Goal: Task Accomplishment & Management: Manage account settings

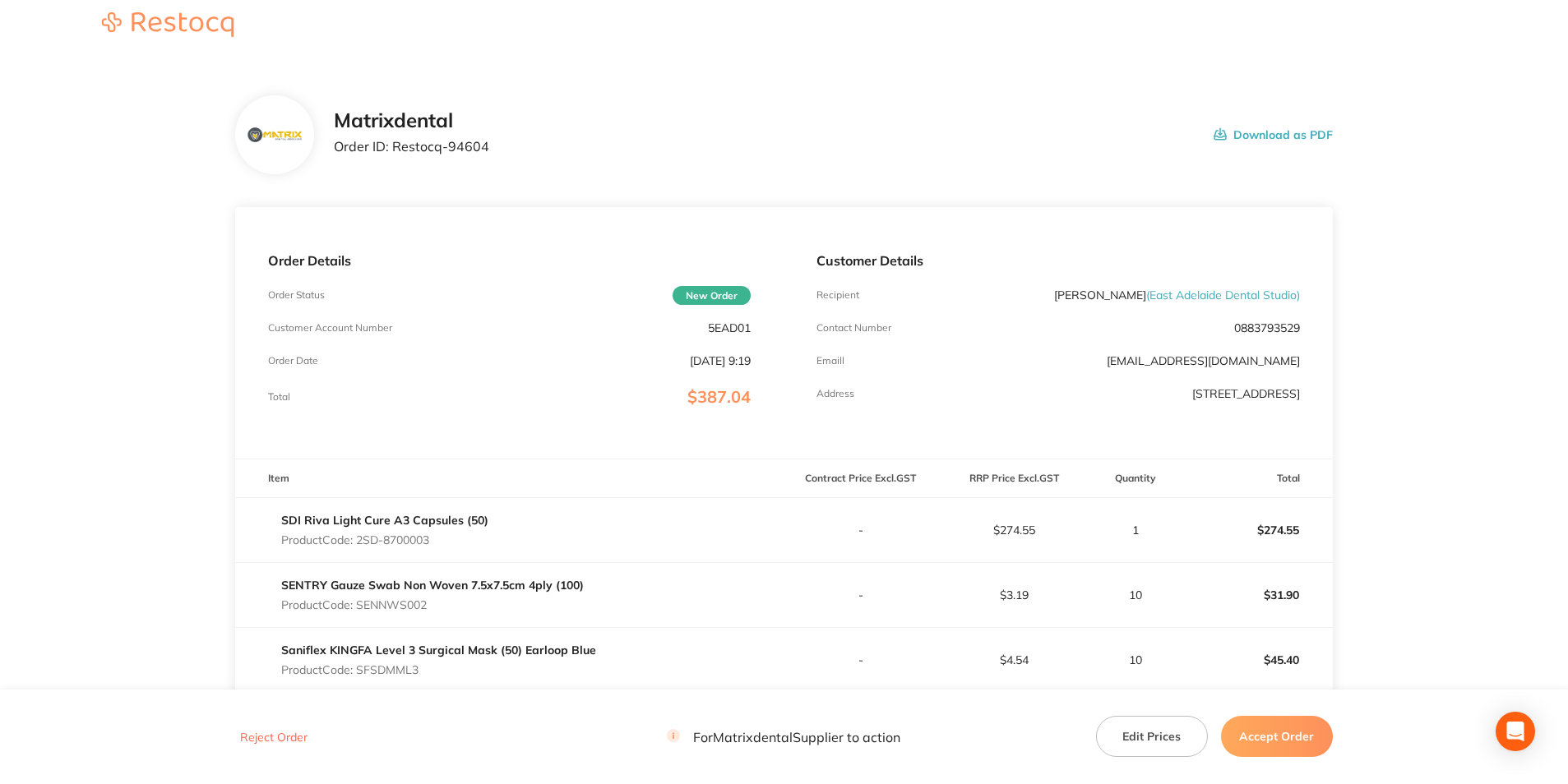
scroll to position [164, 0]
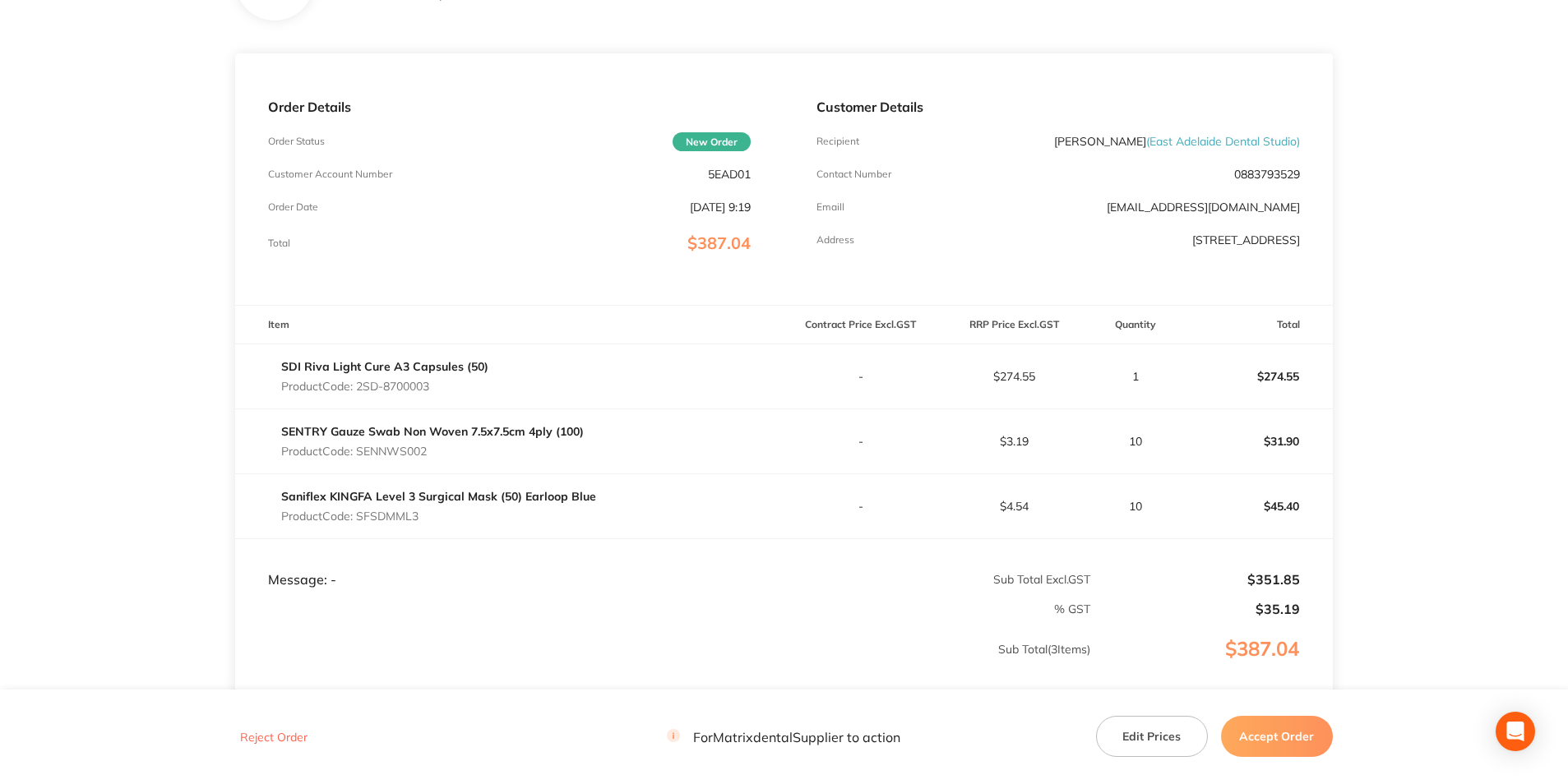
click at [1174, 744] on button "Edit Prices" at bounding box center [1151, 736] width 112 height 41
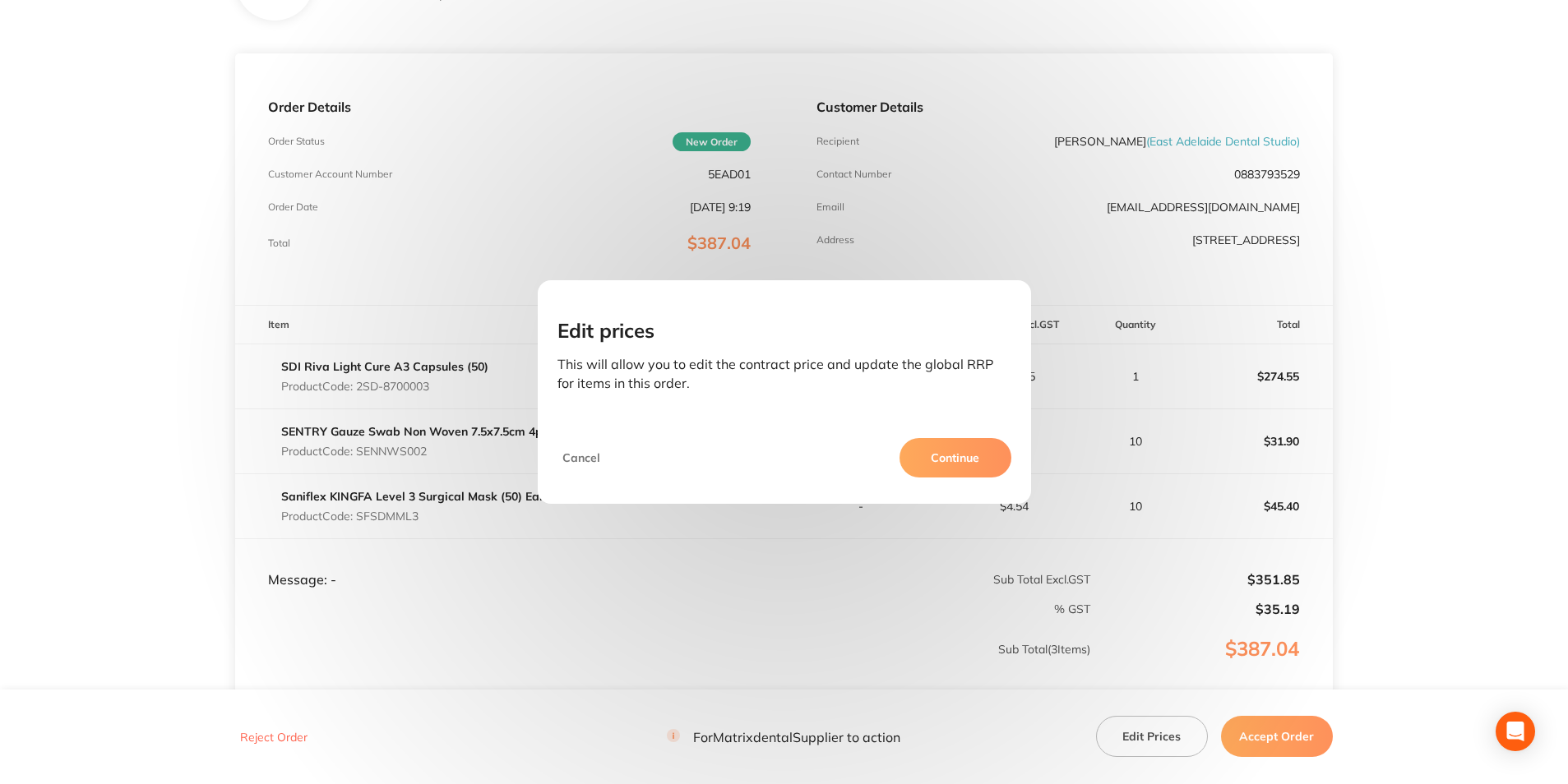
click at [942, 461] on button "Continue" at bounding box center [955, 458] width 112 height 39
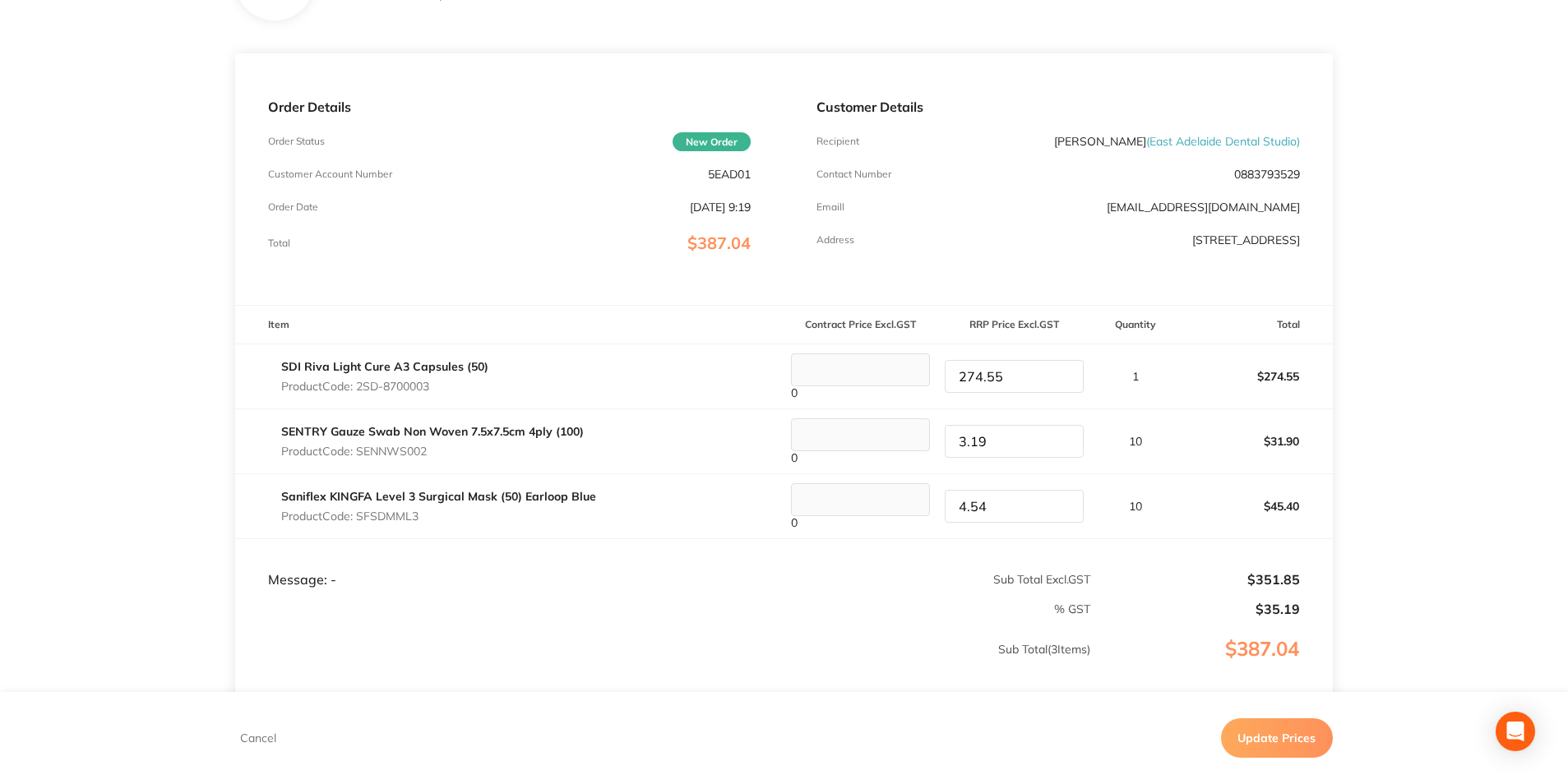
drag, startPoint x: 1003, startPoint y: 449, endPoint x: 940, endPoint y: 442, distance: 63.4
click at [940, 442] on div "3.19" at bounding box center [1014, 441] width 152 height 33
type input "3.39"
click at [1202, 458] on p "$33.90" at bounding box center [1256, 442] width 152 height 39
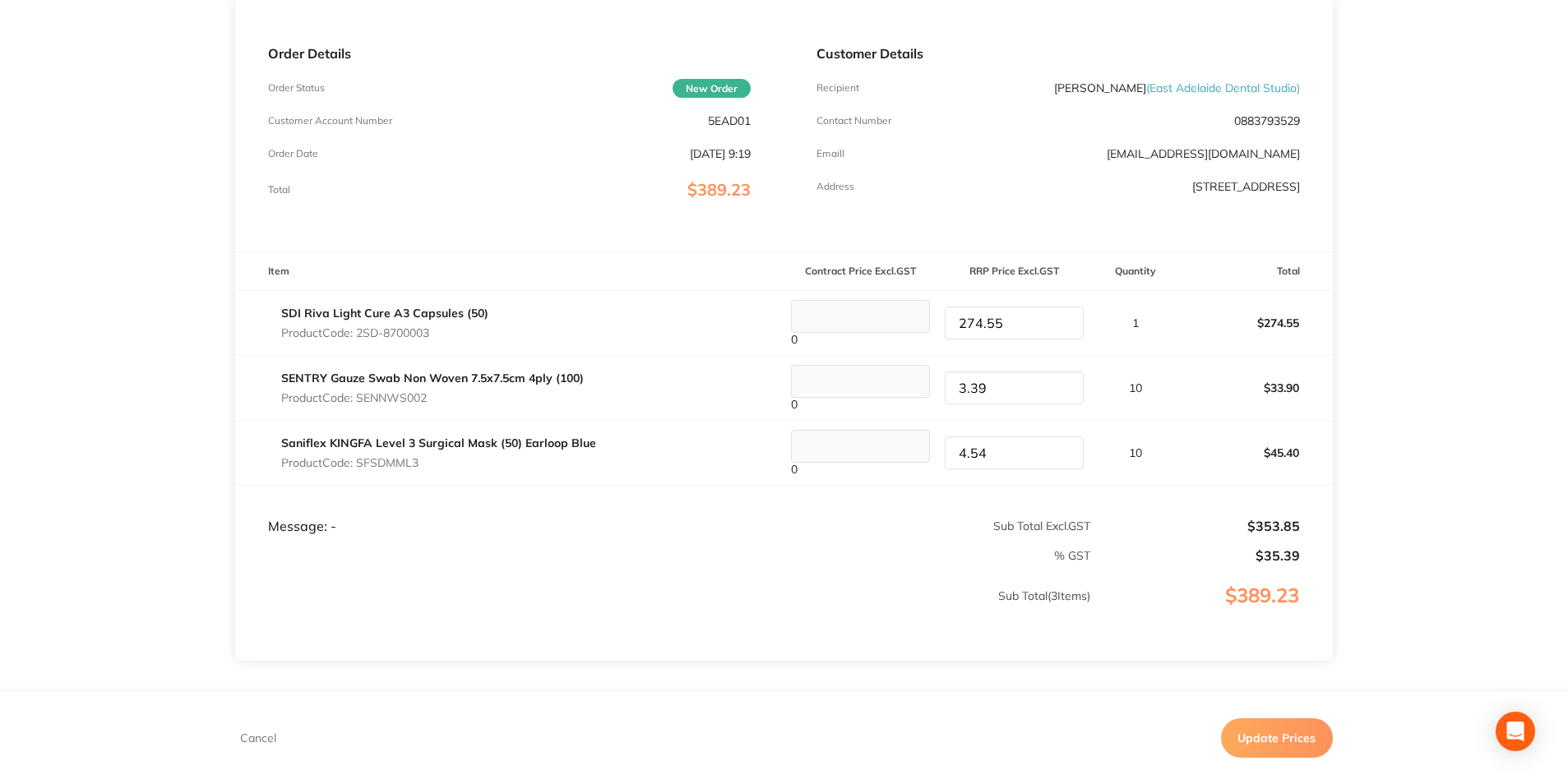
scroll to position [246, 0]
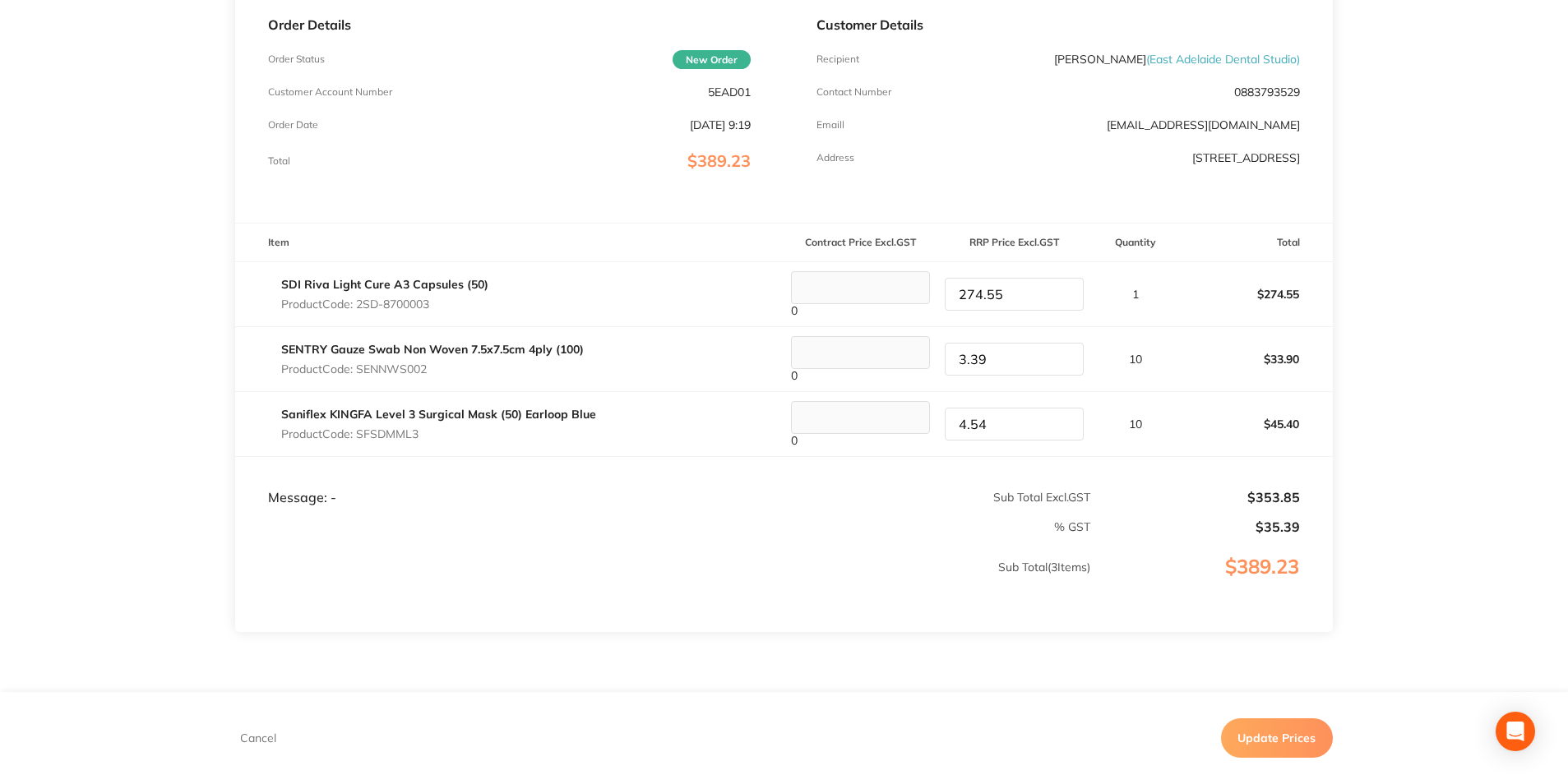
click at [1307, 742] on button "Update Prices" at bounding box center [1276, 738] width 112 height 39
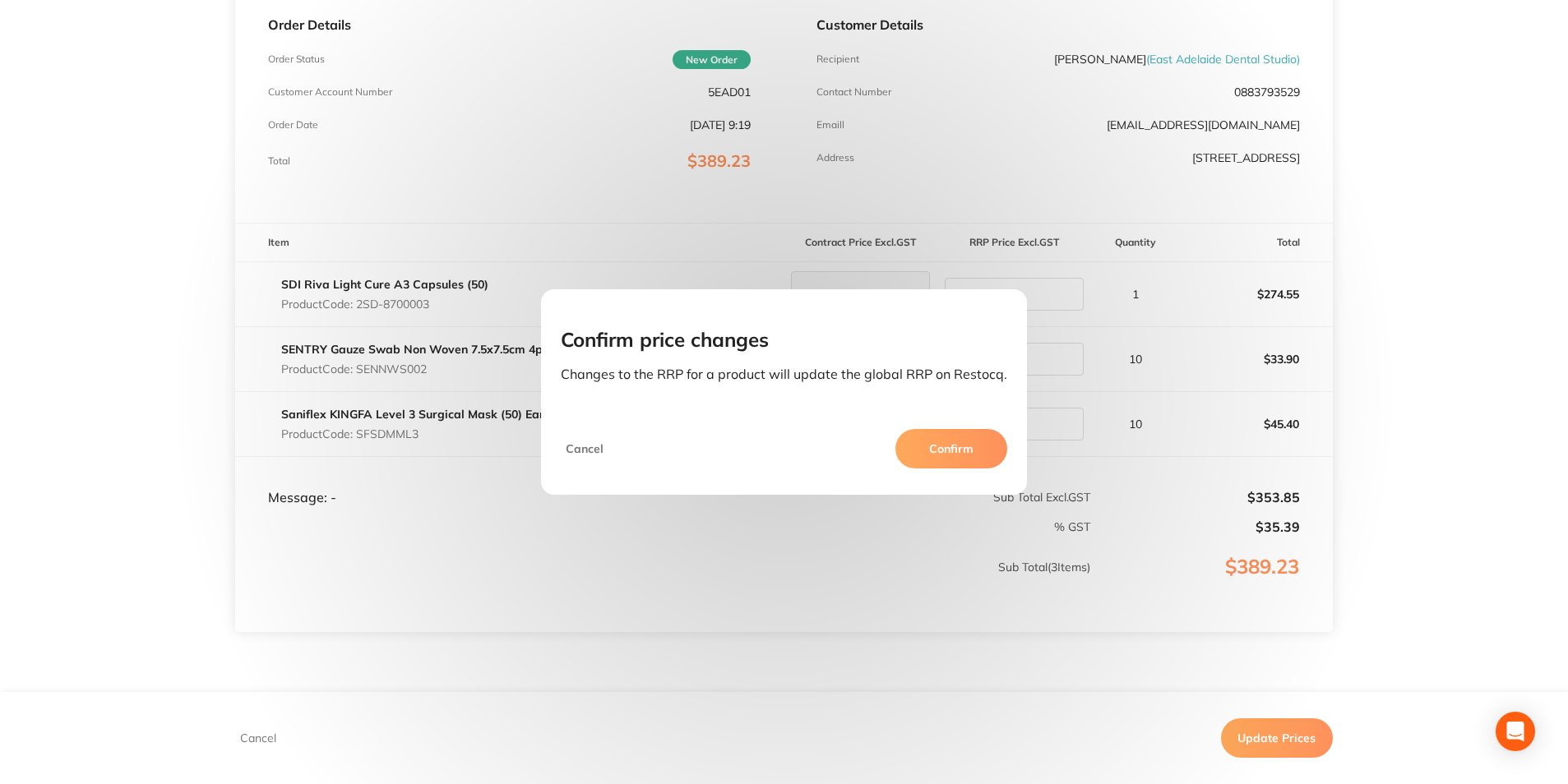
click at [945, 443] on button "Confirm" at bounding box center [950, 449] width 112 height 39
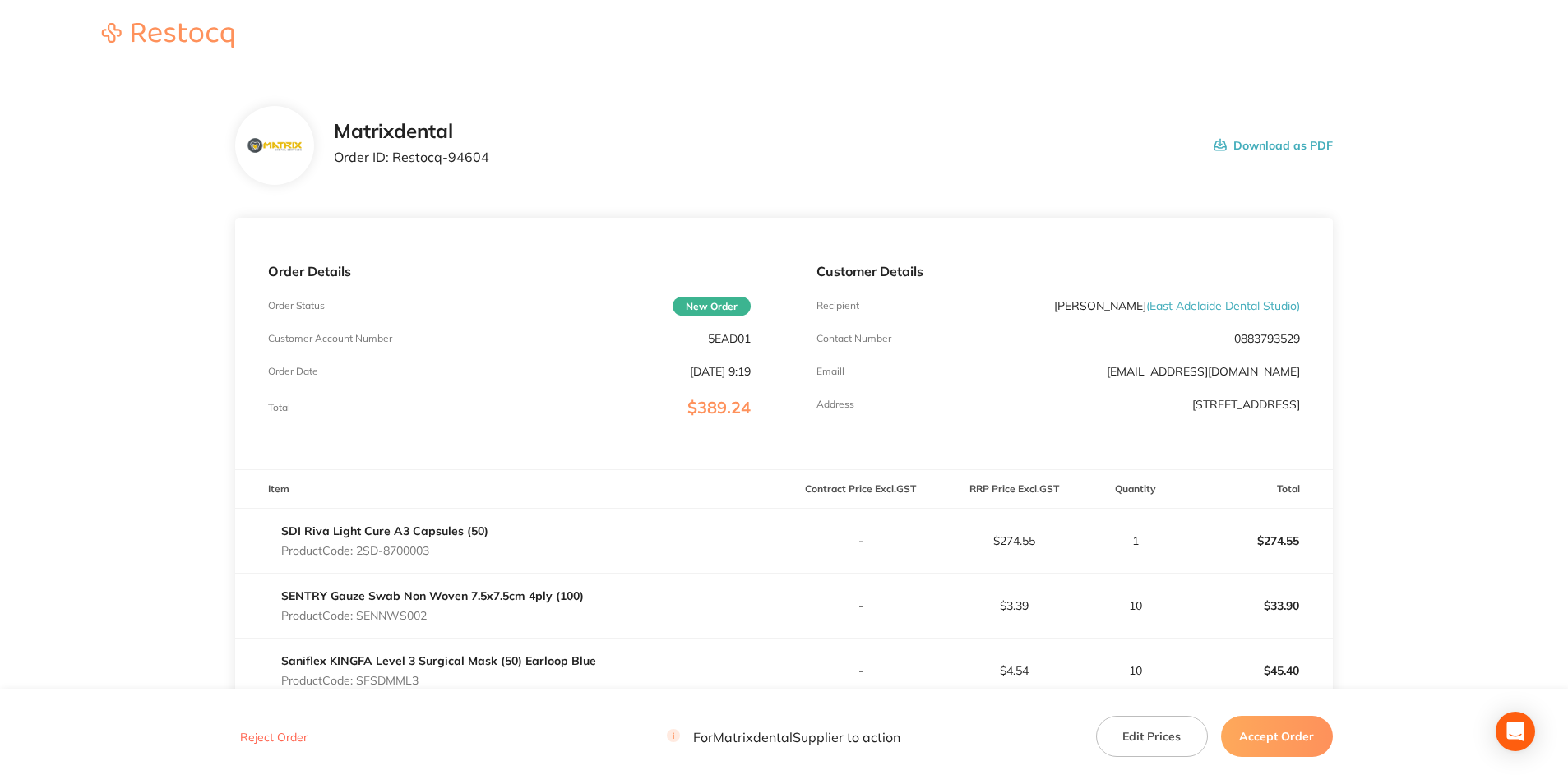
click at [1257, 740] on button "Accept Order" at bounding box center [1276, 736] width 112 height 41
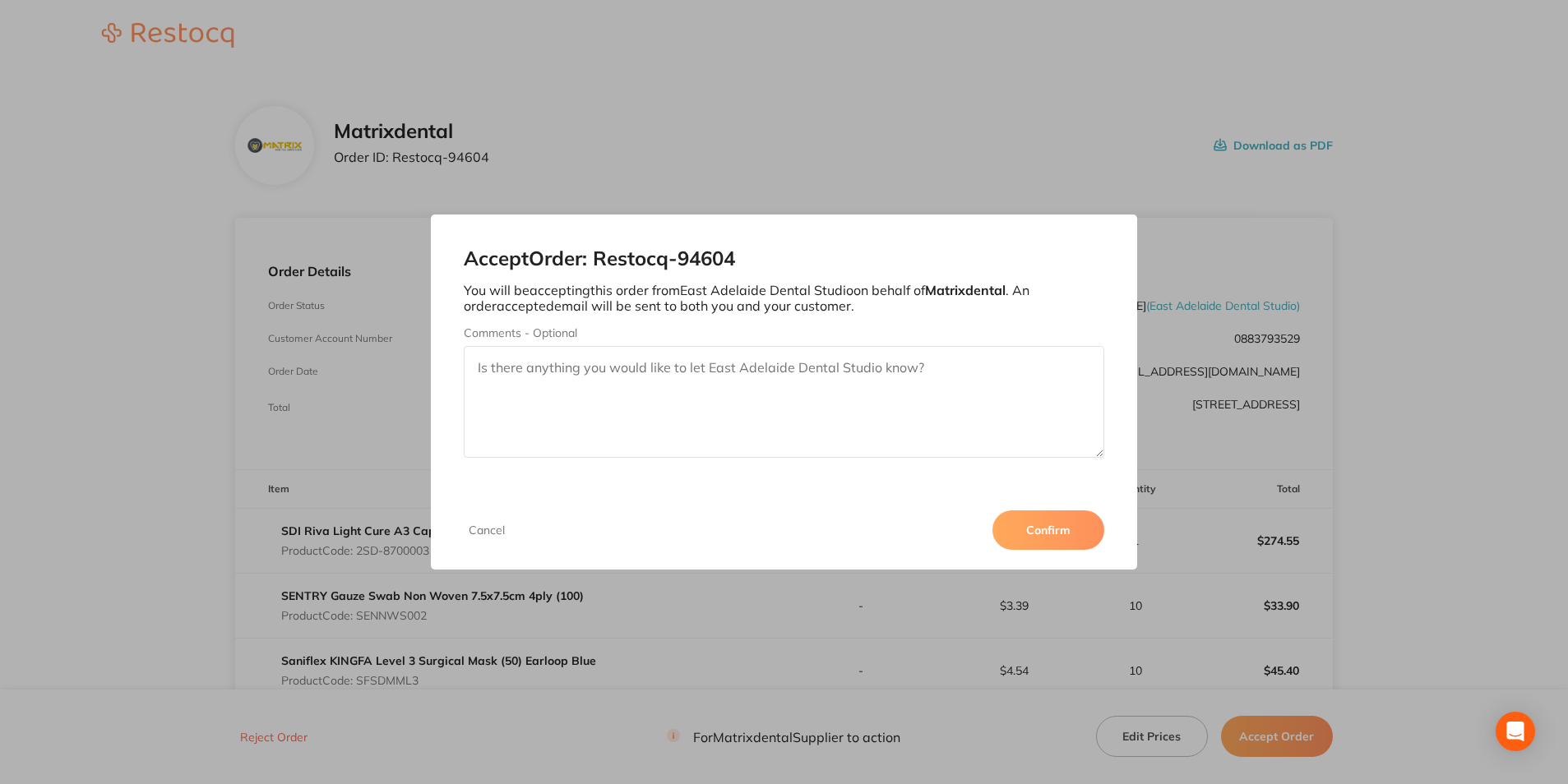
click at [721, 371] on textarea "Comments - Optional" at bounding box center [784, 401] width 640 height 111
type textarea "Thank you"
click at [1048, 541] on button "Confirm" at bounding box center [1048, 530] width 112 height 39
